Goal: Navigation & Orientation: Find specific page/section

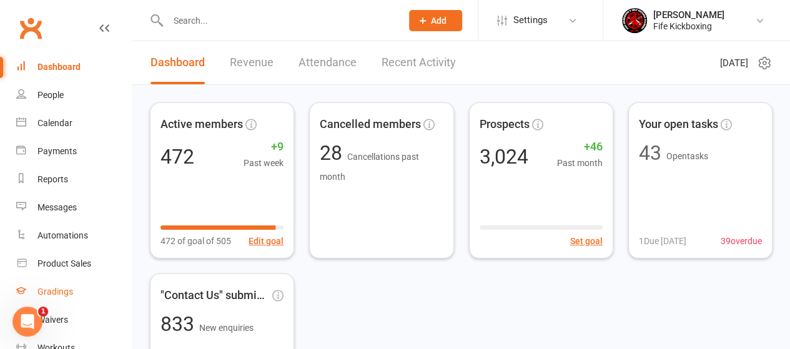
click at [61, 293] on div "Gradings" at bounding box center [55, 292] width 36 height 10
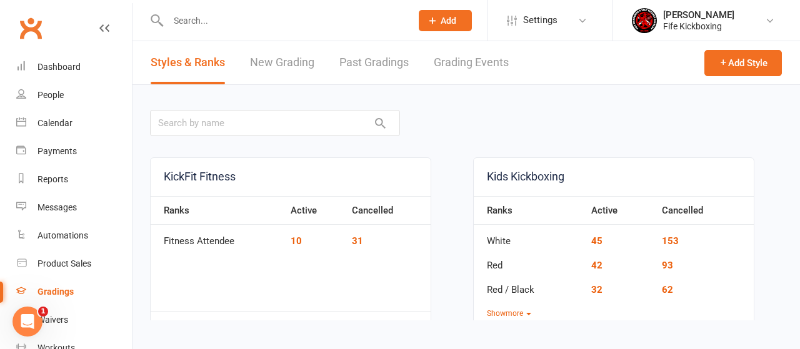
click at [473, 60] on link "Grading Events" at bounding box center [471, 62] width 75 height 43
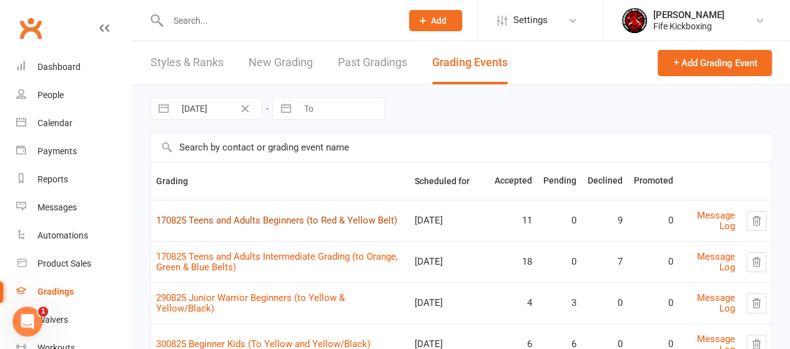
click at [282, 219] on link "170825 Teens and Adults Beginners (to Red & Yellow Belt)" at bounding box center [276, 220] width 241 height 11
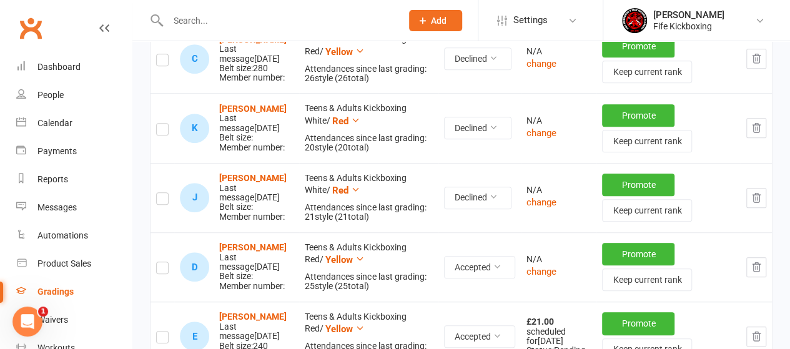
scroll to position [375, 0]
